Goal: Information Seeking & Learning: Learn about a topic

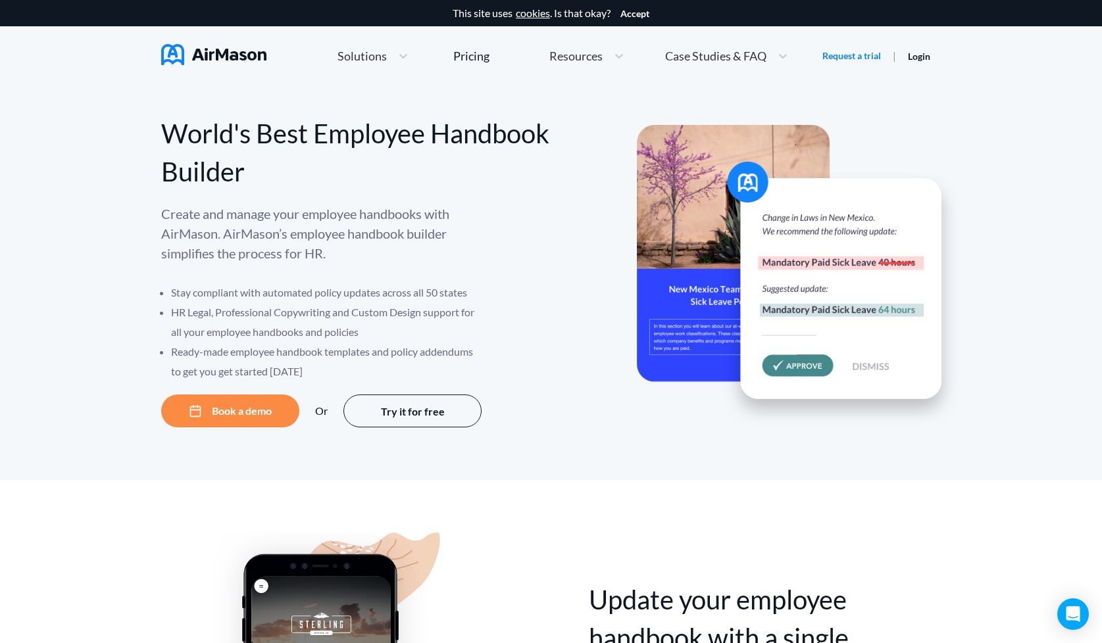
click at [381, 60] on span "Solutions" at bounding box center [361, 56] width 49 height 12
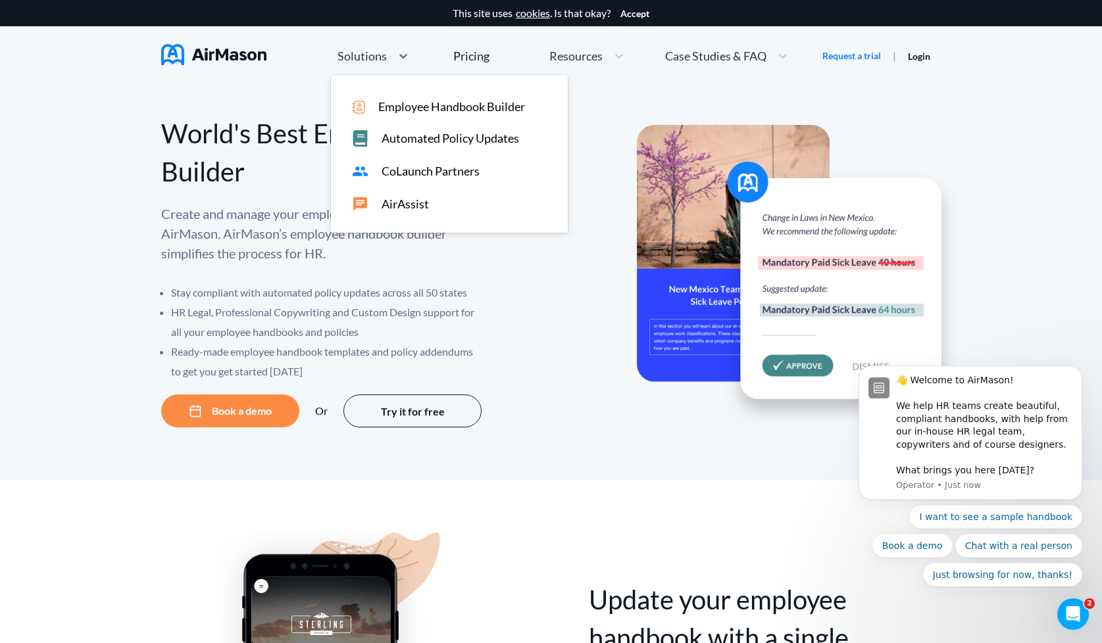
click at [409, 110] on span "Employee Handbook Builder" at bounding box center [451, 107] width 147 height 14
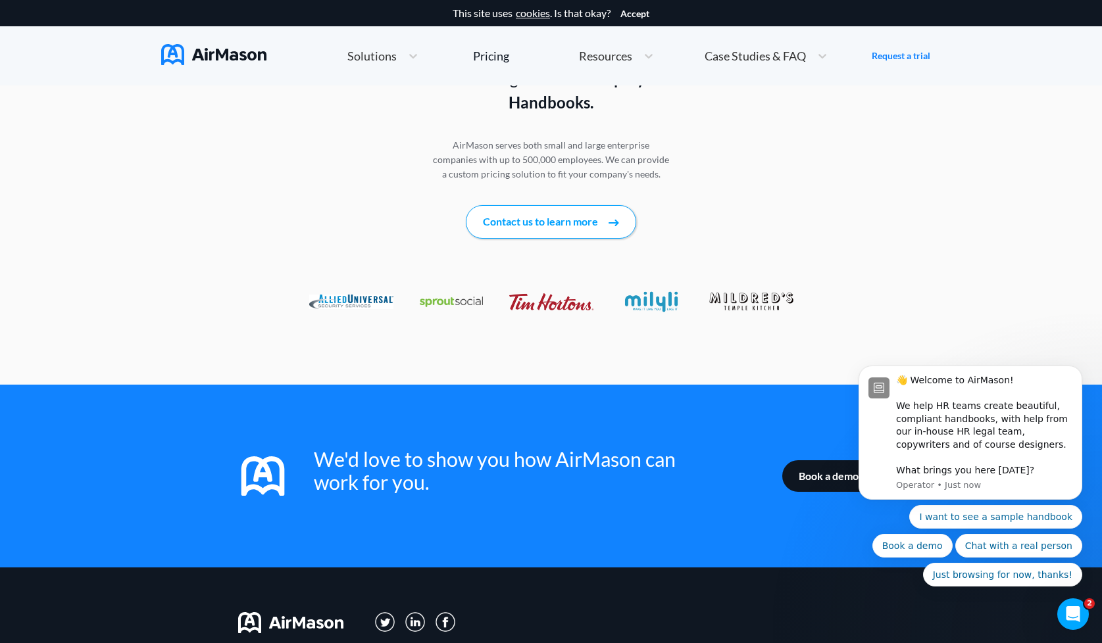
scroll to position [1813, 0]
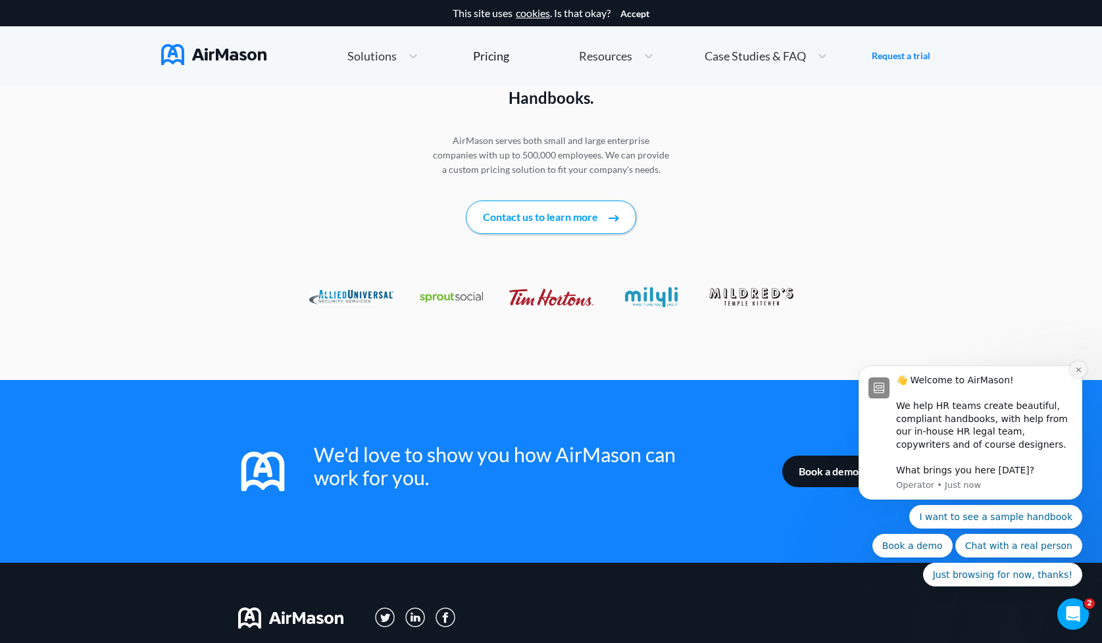
click at [1075, 371] on icon "Dismiss notification" at bounding box center [1078, 369] width 7 height 7
click at [1075, 371] on icon "Dismiss notification" at bounding box center [1078, 370] width 6 height 6
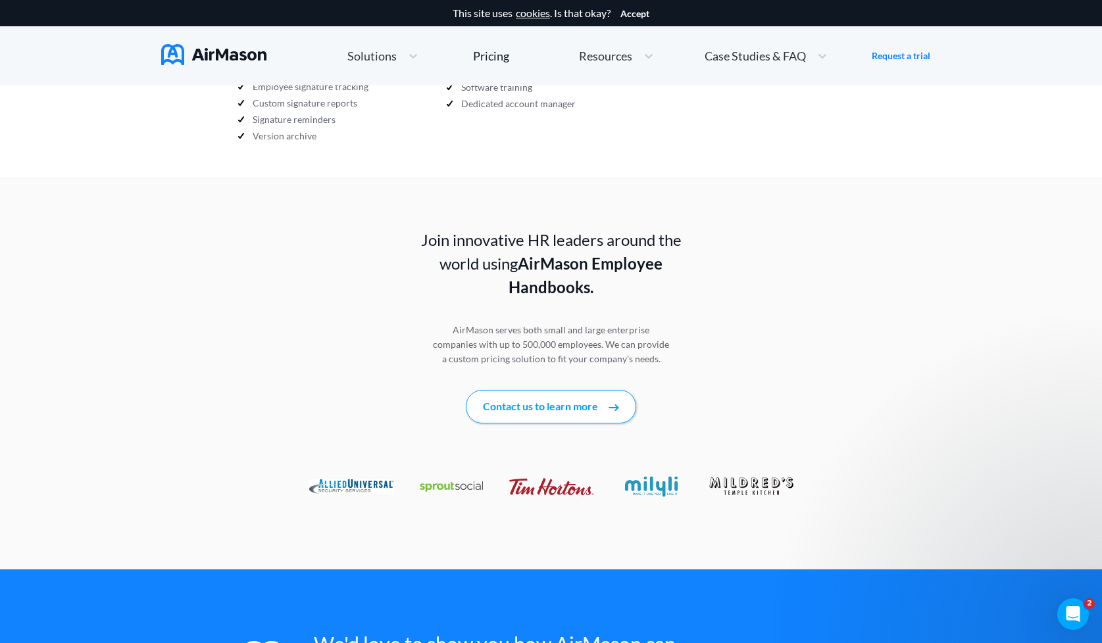
scroll to position [1638, 0]
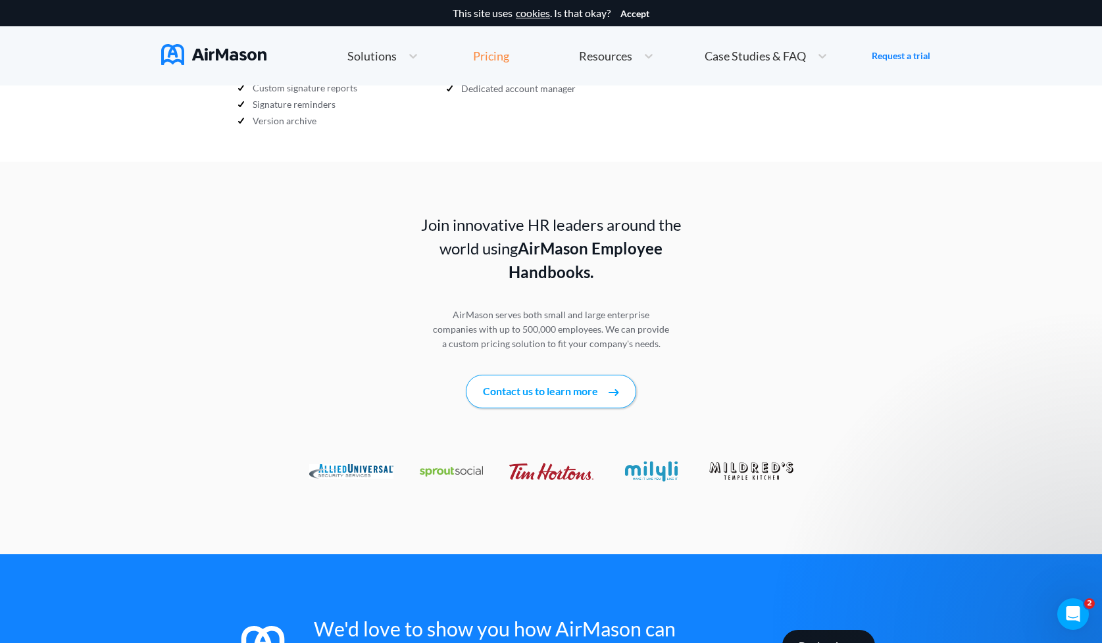
click at [493, 51] on div "Pricing" at bounding box center [491, 56] width 36 height 12
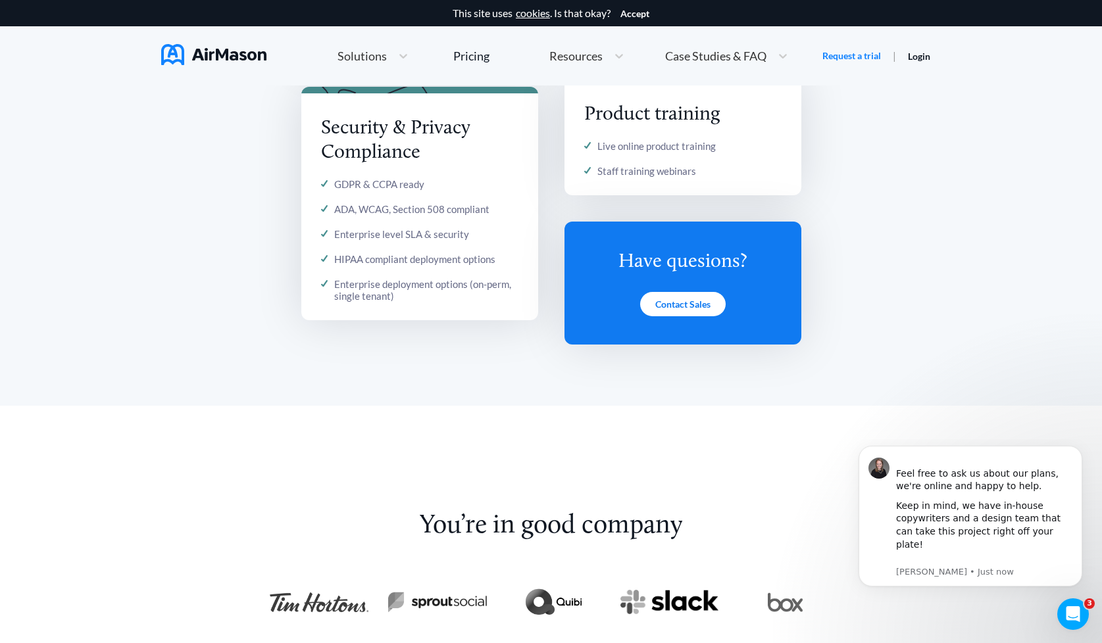
scroll to position [2109, 0]
